Goal: Task Accomplishment & Management: Manage account settings

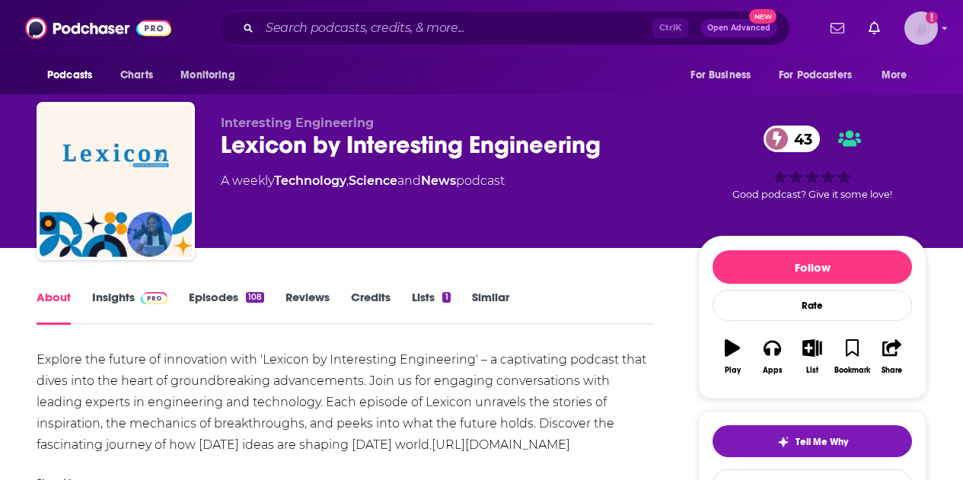
click at [933, 30] on img "Logged in as CierraSunPR" at bounding box center [920, 27] width 33 height 33
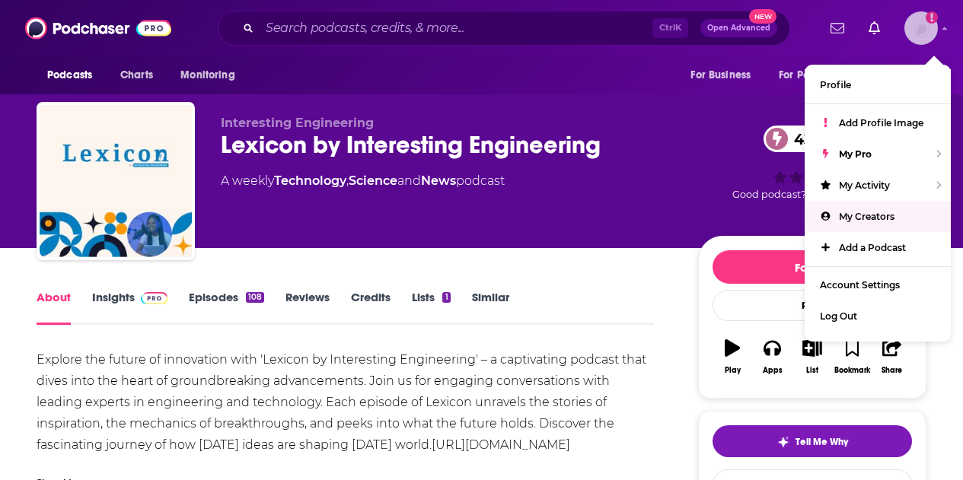
click at [886, 215] on span "My Creators" at bounding box center [867, 216] width 56 height 11
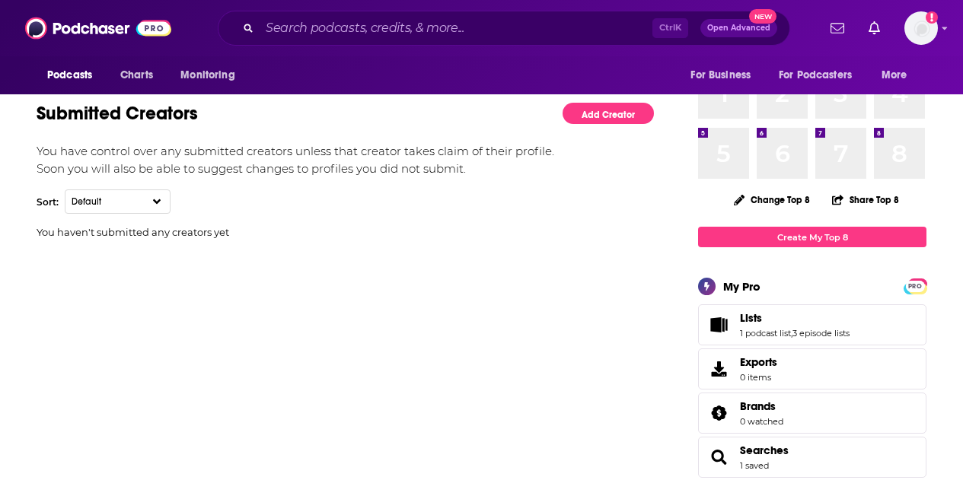
scroll to position [152, 0]
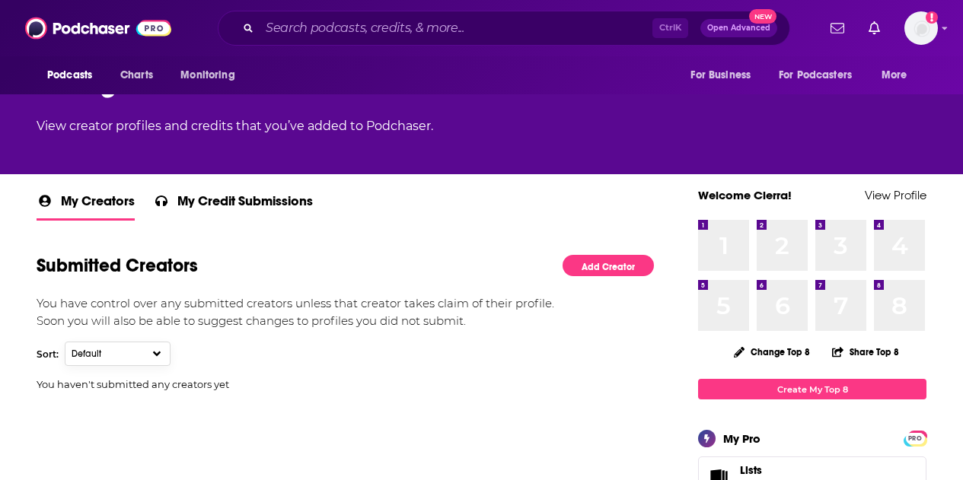
click at [150, 353] on button "Default" at bounding box center [118, 354] width 106 height 24
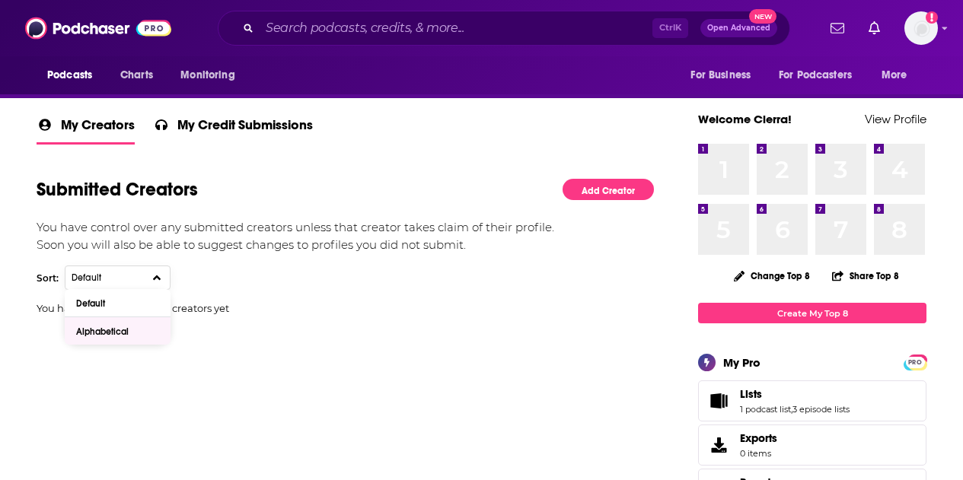
click at [135, 328] on div "Alphabetical" at bounding box center [118, 330] width 106 height 27
click at [239, 125] on span "My Credit Submissions" at bounding box center [244, 129] width 135 height 26
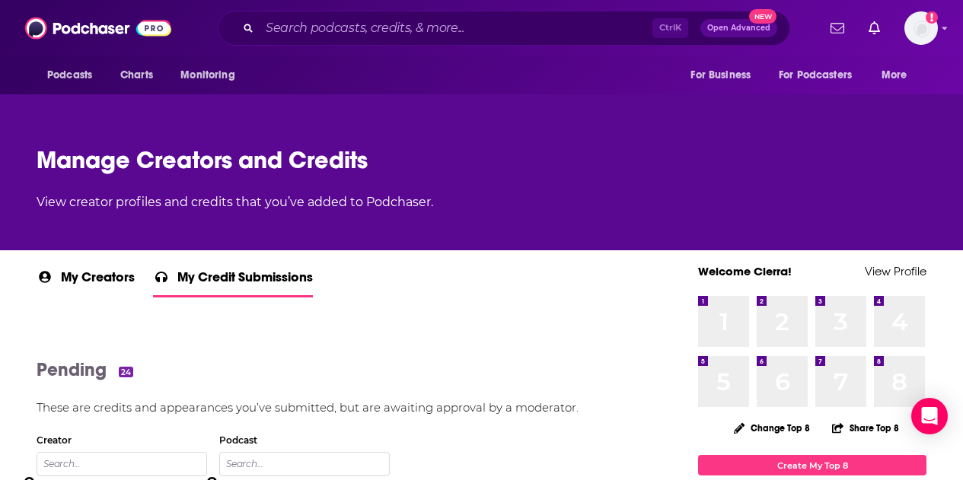
scroll to position [304, 0]
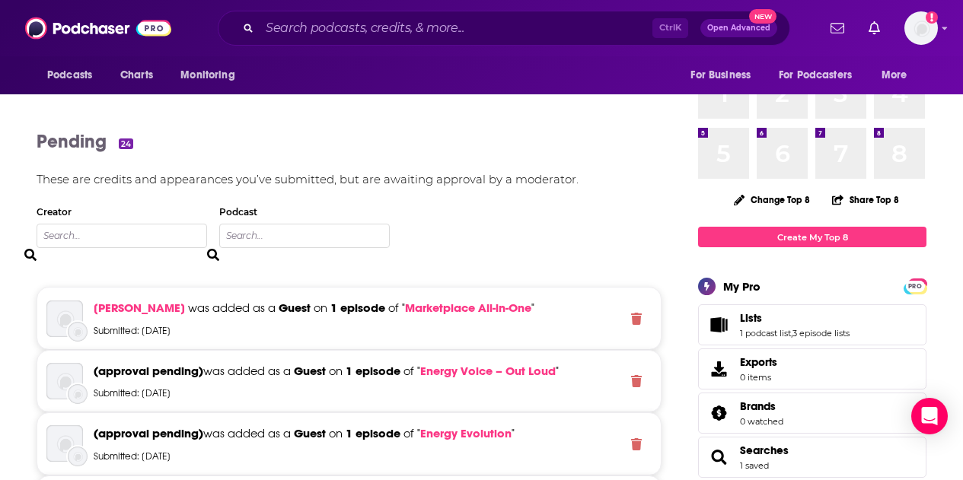
click at [161, 369] on span "(approval pending)" at bounding box center [149, 371] width 110 height 14
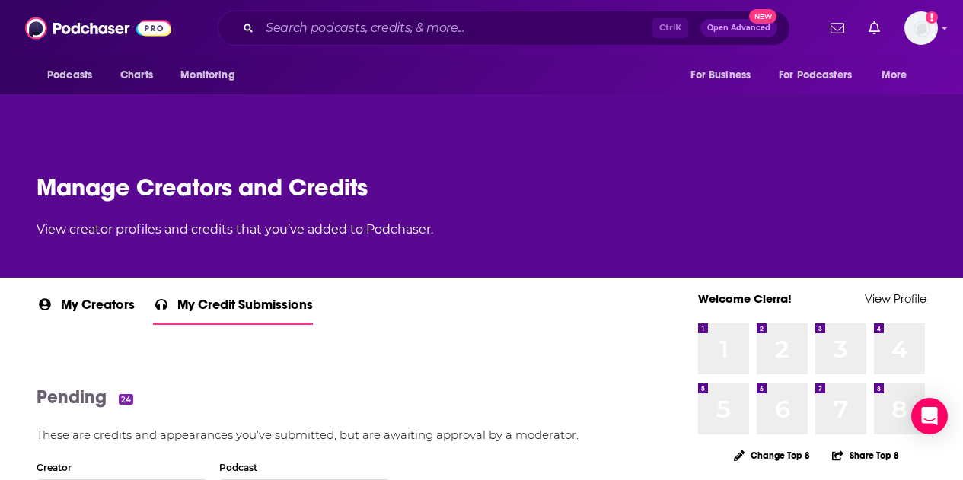
scroll to position [76, 0]
